Goal: Communication & Community: Participate in discussion

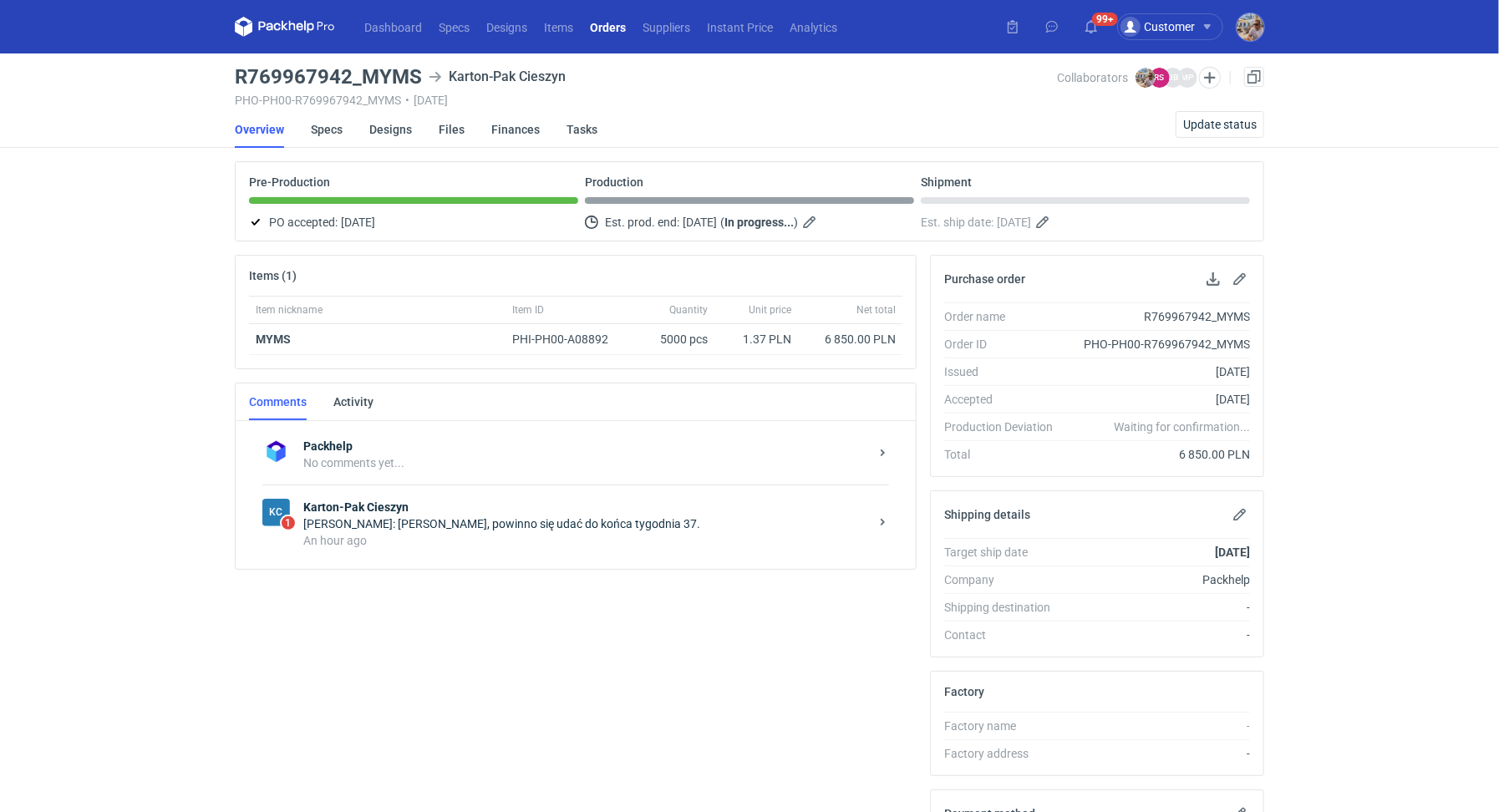
click at [514, 487] on div "KC 1 Karton-Pak Cieszyn [PERSON_NAME]: [PERSON_NAME], powinno się udać do końca…" at bounding box center [576, 524] width 627 height 78
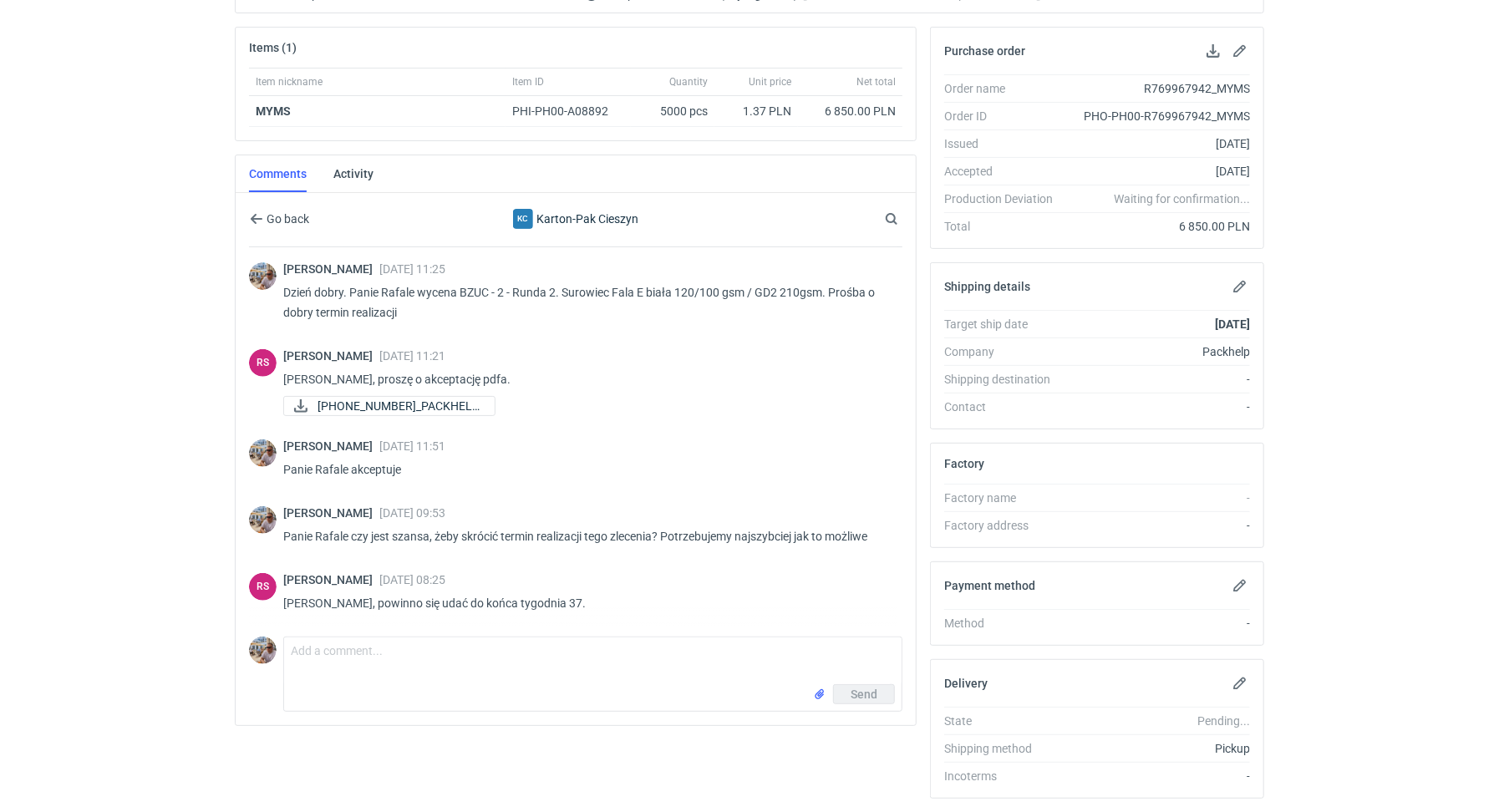
scroll to position [112, 0]
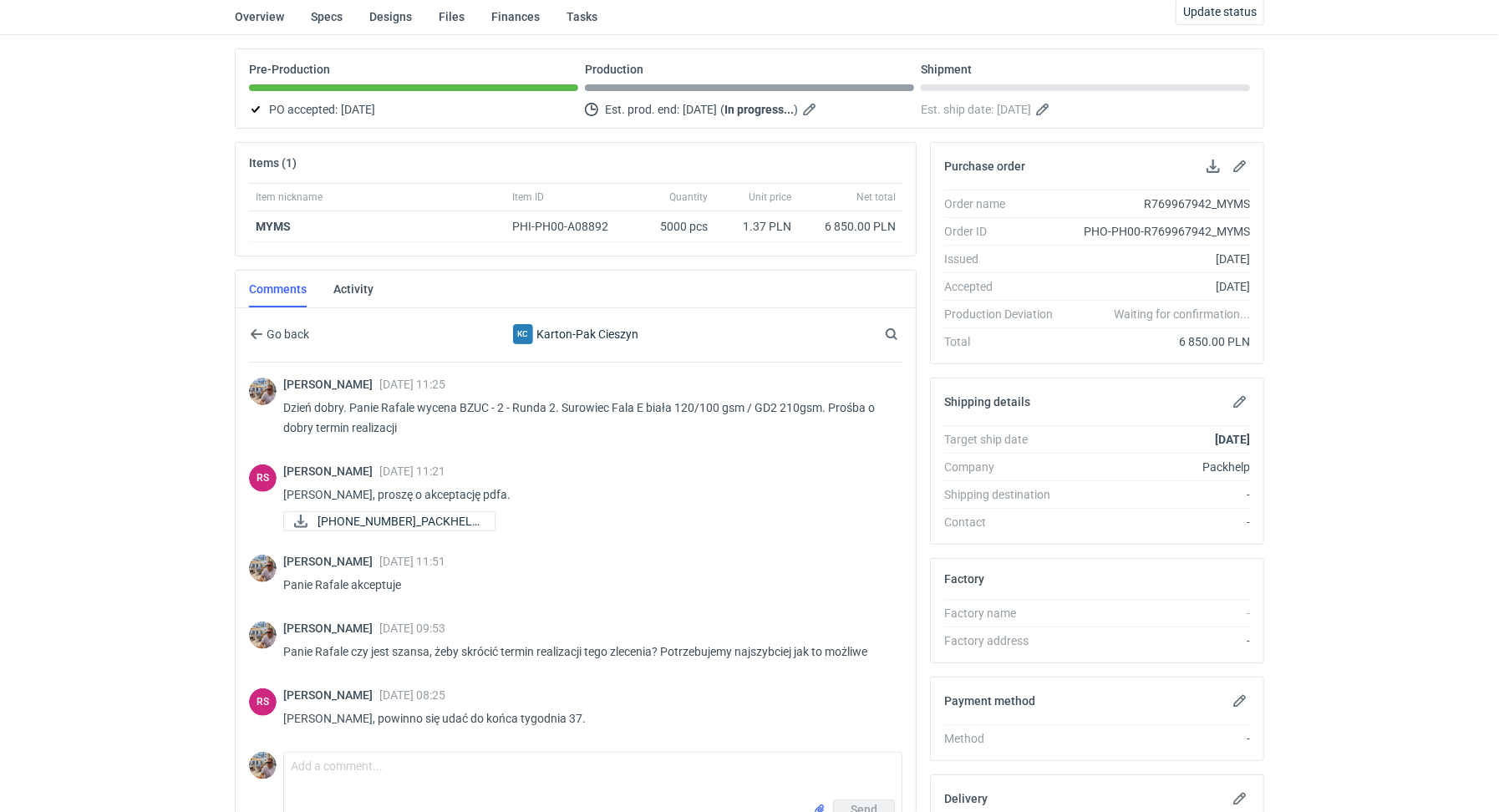
click at [141, 189] on div "Dashboard Specs Designs Items Orders Suppliers Instant Price Analytics 99+ Cust…" at bounding box center [750, 294] width 1499 height 812
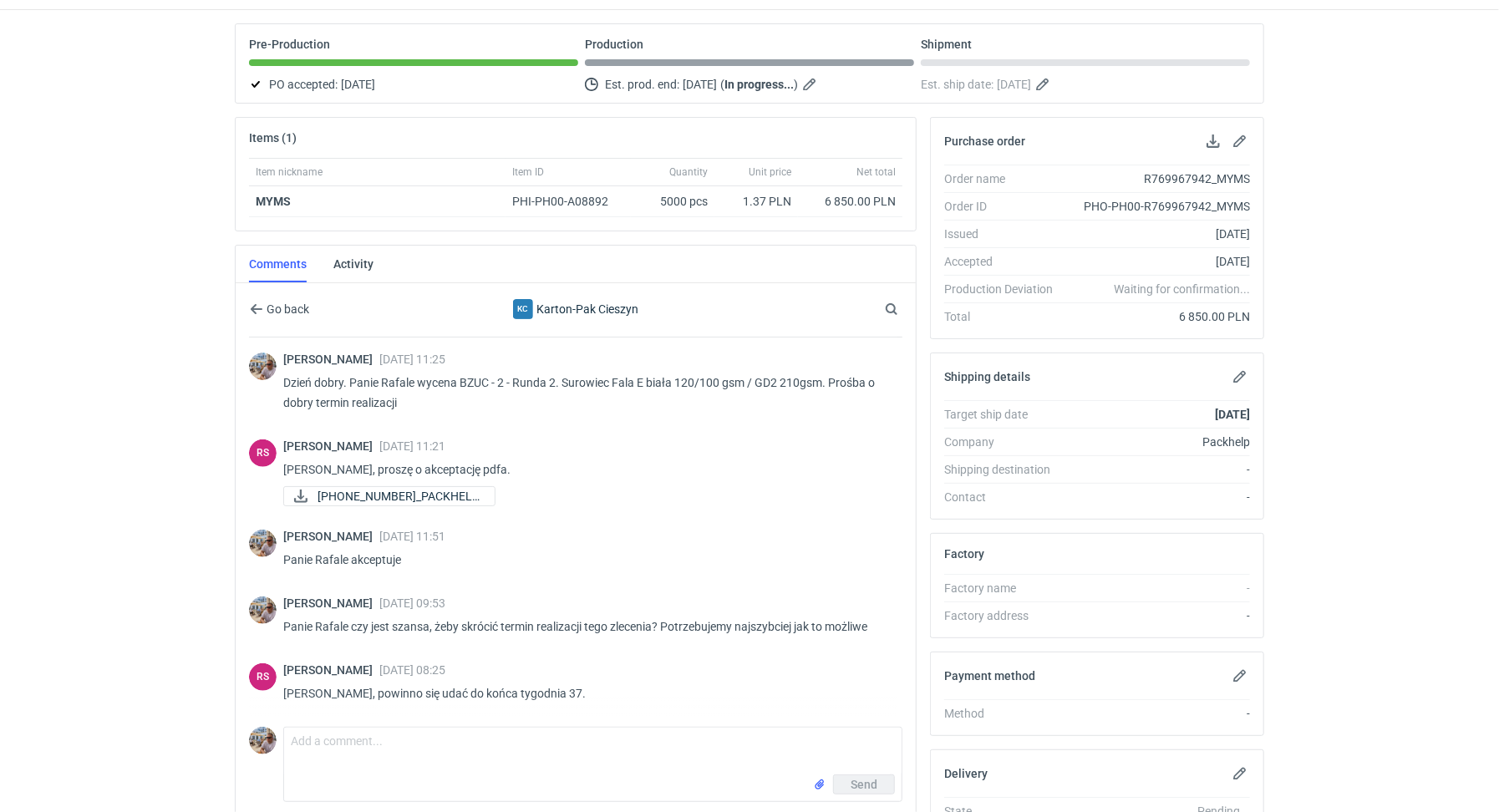
scroll to position [168, 0]
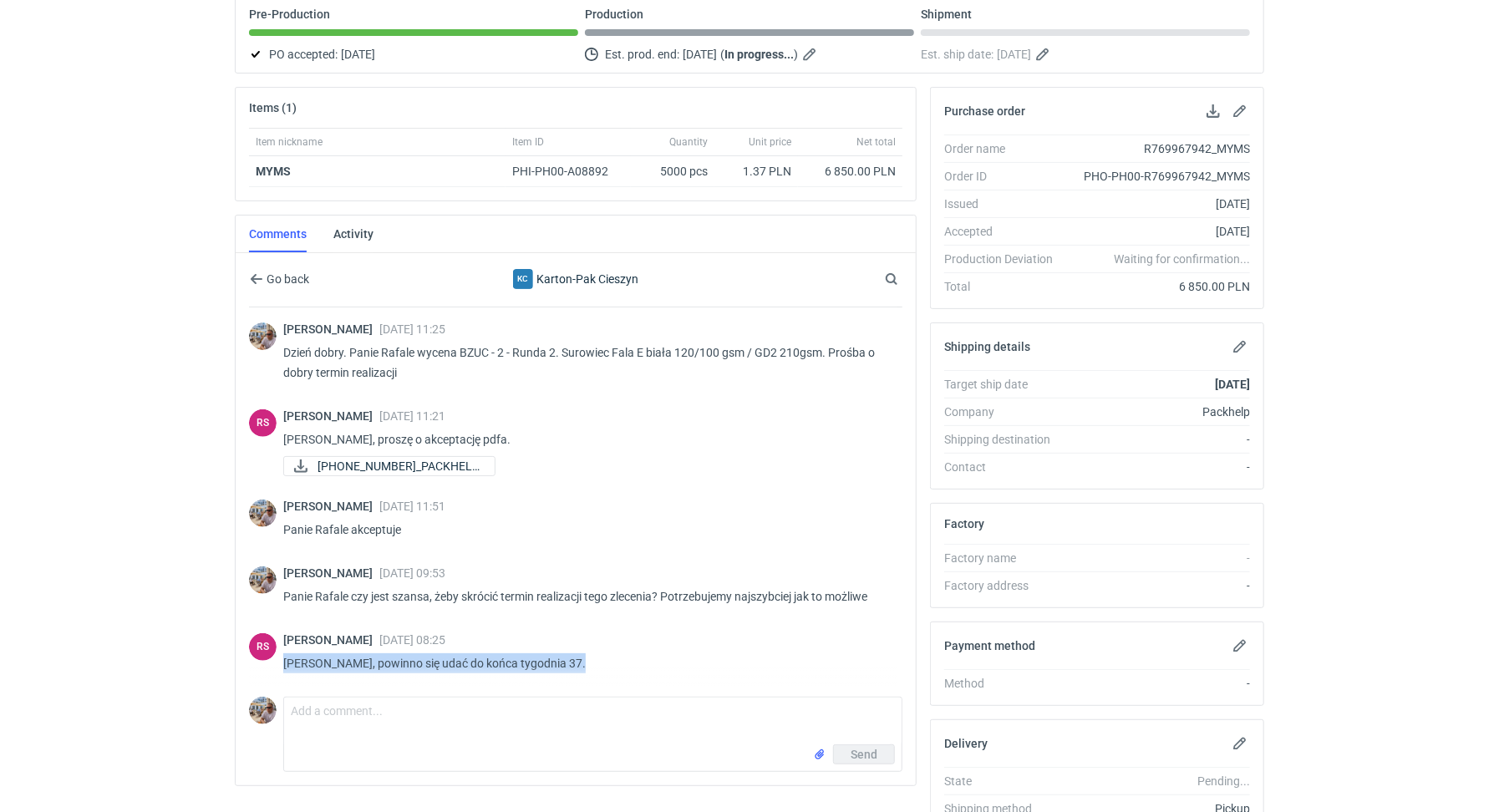
drag, startPoint x: 580, startPoint y: 658, endPoint x: 282, endPoint y: 662, distance: 298.0
click at [283, 662] on p "[PERSON_NAME], powinno się udać do końca tygodnia 37." at bounding box center [586, 663] width 606 height 20
copy p "[PERSON_NAME], powinno się udać do końca tygodnia 37."
